Goal: Browse casually

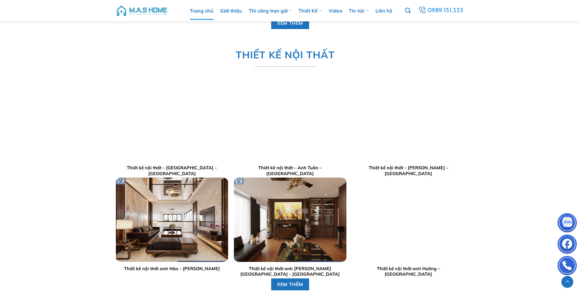
scroll to position [1439, 0]
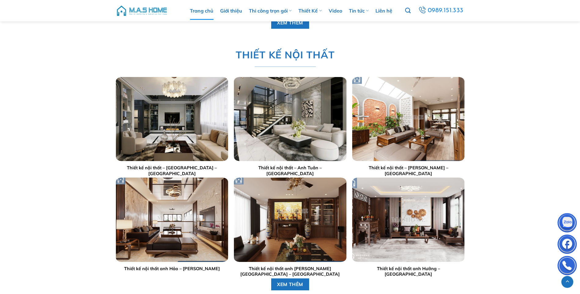
click at [435, 133] on img "Thiết kế nội thất - Anh Chuẩn - Thái Bình" at bounding box center [408, 119] width 112 height 84
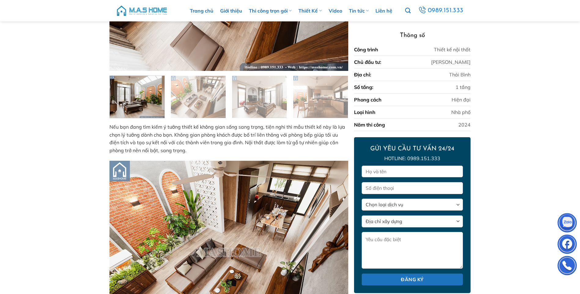
scroll to position [157, 0]
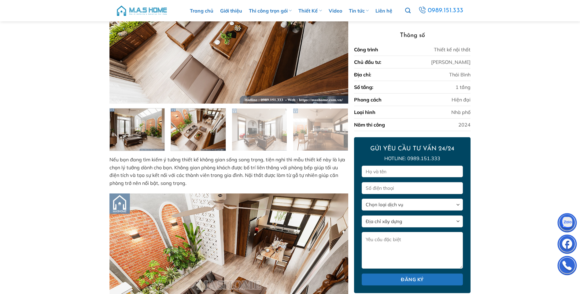
click at [191, 127] on img at bounding box center [198, 129] width 55 height 44
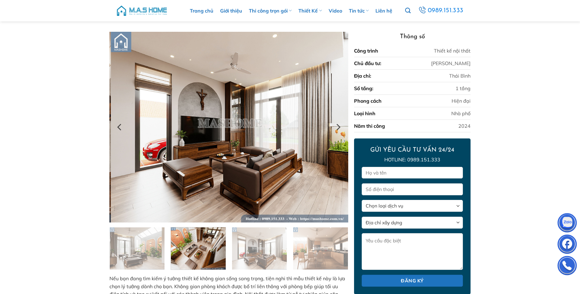
scroll to position [34, 0]
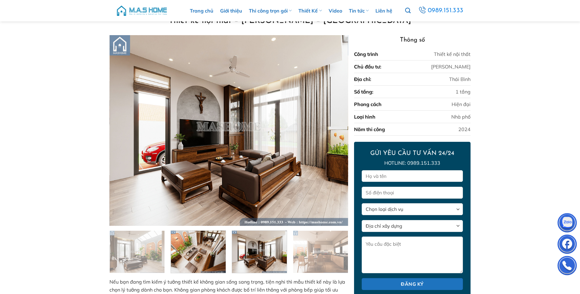
click at [266, 257] on img at bounding box center [259, 251] width 55 height 44
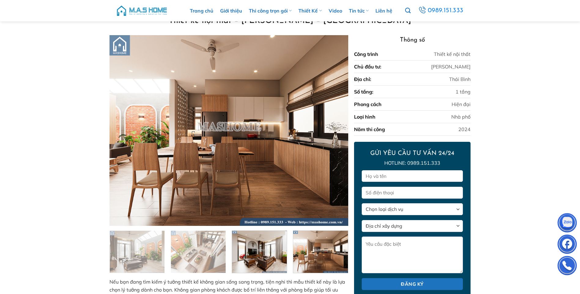
click at [307, 260] on img at bounding box center [320, 251] width 55 height 44
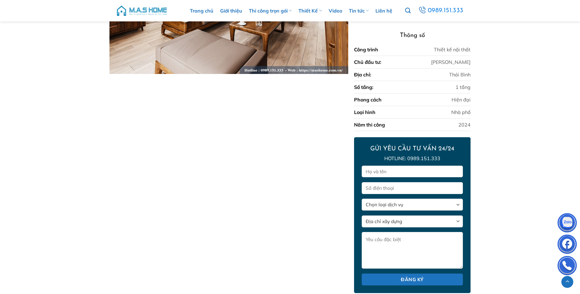
scroll to position [921, 0]
